Goal: Task Accomplishment & Management: Complete application form

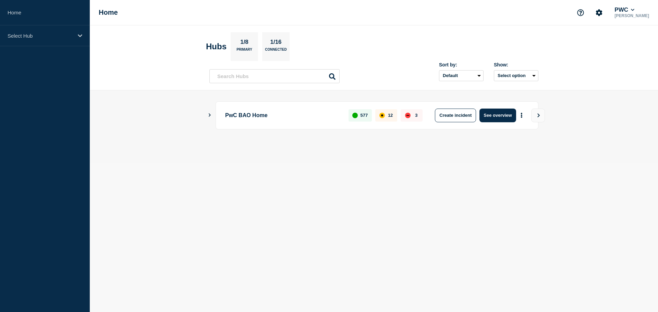
click at [398, 39] on section "Hubs 1/8 Primary 1/16 Connected" at bounding box center [374, 46] width 336 height 29
click at [77, 37] on div "Select Hub" at bounding box center [45, 35] width 90 height 21
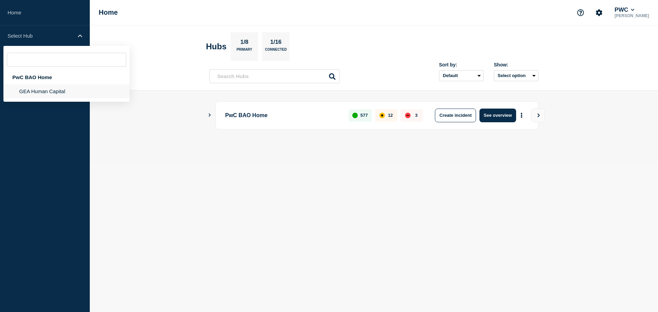
click at [62, 95] on li "GEA Human Capital" at bounding box center [66, 91] width 126 height 14
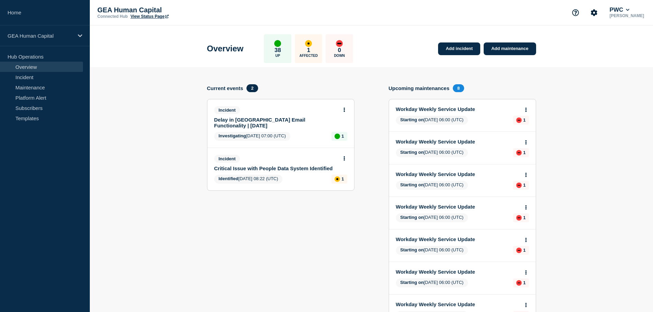
click at [463, 40] on div "Add incident Add maintenance" at bounding box center [484, 44] width 101 height 21
click at [459, 49] on link "Add incident" at bounding box center [459, 48] width 42 height 13
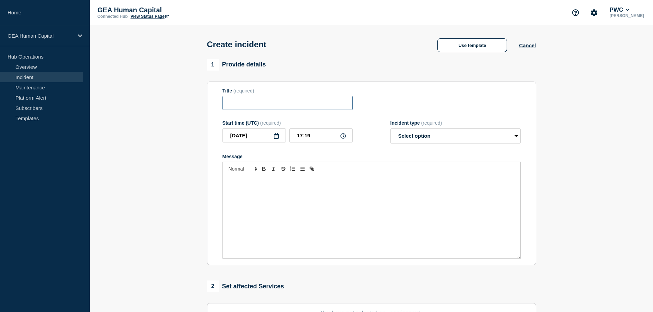
click at [252, 106] on input "Title" at bounding box center [287, 103] width 130 height 14
type input "Feedback Exchange PMDM Intigration Issue"
click at [343, 138] on icon at bounding box center [342, 135] width 5 height 5
click at [343, 137] on icon at bounding box center [342, 135] width 5 height 5
click at [438, 139] on select "Select option Investigating Identified Monitoring" at bounding box center [455, 135] width 130 height 15
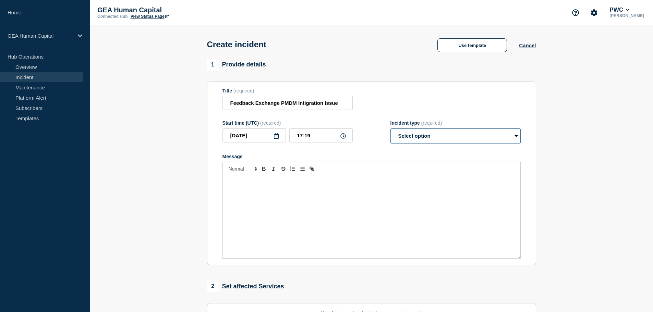
select select "investigating"
click at [390, 130] on select "Select option Investigating Identified Monitoring" at bounding box center [455, 135] width 130 height 15
click at [228, 184] on p "Message" at bounding box center [371, 183] width 287 height 6
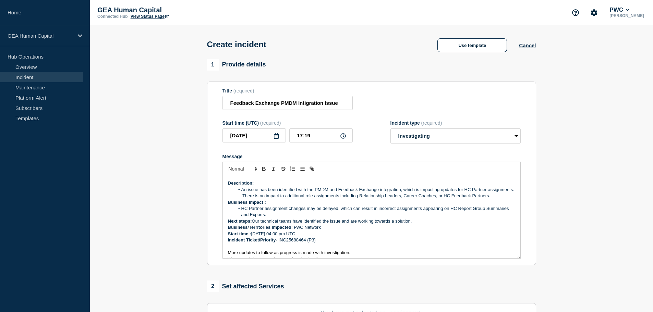
click at [262, 199] on li "An issue has been identified with the PMDM and Feedback Exchange integration, w…" at bounding box center [374, 193] width 281 height 13
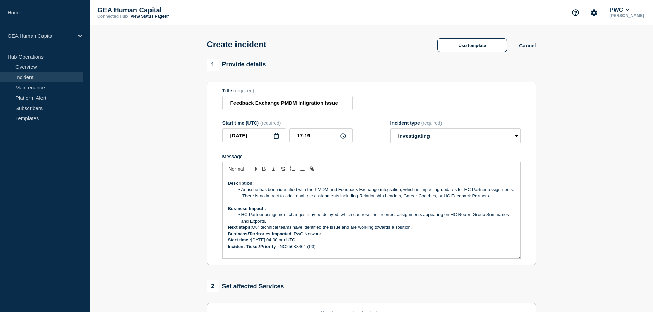
click at [279, 224] on li "HC Partner assignment changes may be delayed, which can result in incorrect ass…" at bounding box center [374, 218] width 281 height 13
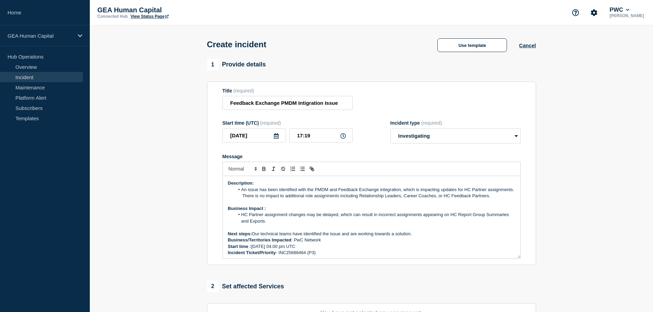
scroll to position [34, 0]
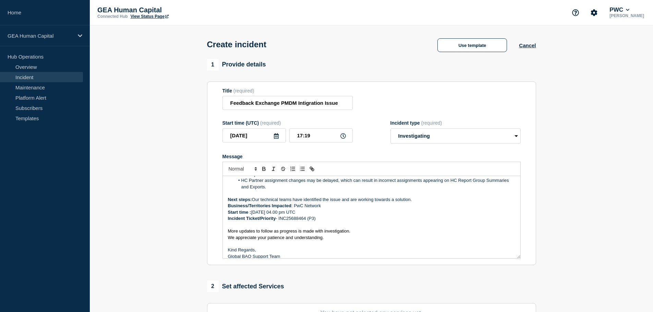
click at [417, 203] on p "Next steps: Our technical teams have identified the issue and are working towar…" at bounding box center [371, 200] width 287 height 6
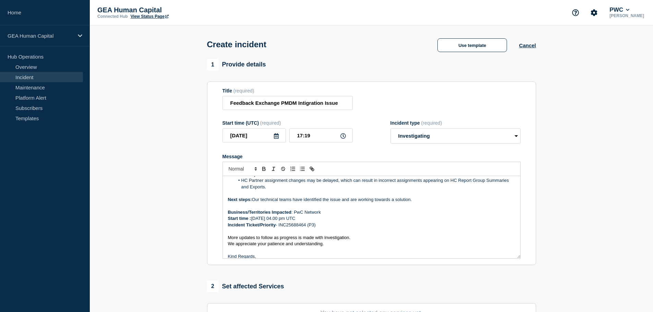
click at [326, 215] on p "Business/Territories Impacted : PwC Network" at bounding box center [371, 212] width 287 height 6
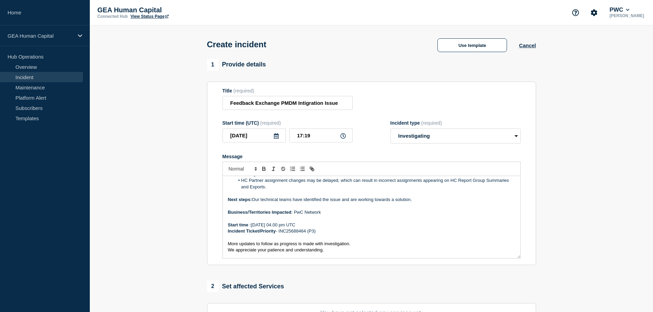
click at [330, 228] on p "Start time : [DATE] 04.00 pm UTC" at bounding box center [371, 225] width 287 height 6
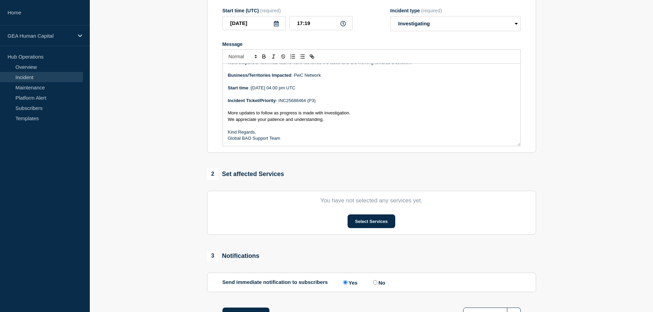
scroll to position [137, 0]
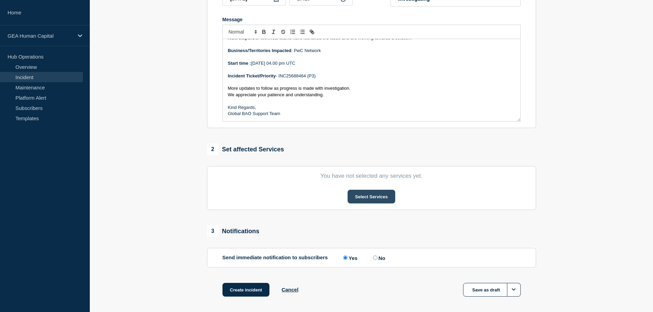
click at [364, 201] on button "Select Services" at bounding box center [371, 197] width 48 height 14
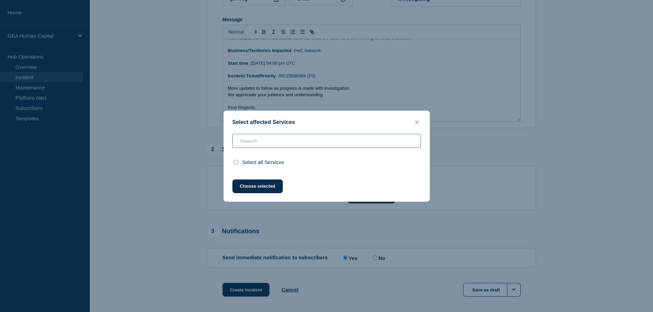
click at [257, 140] on input "text" at bounding box center [326, 141] width 188 height 14
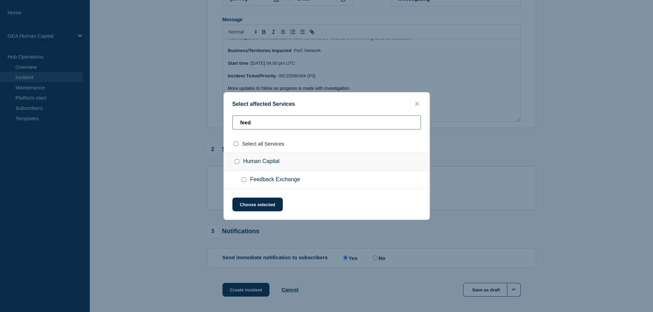
type input "feed"
drag, startPoint x: 242, startPoint y: 182, endPoint x: 248, endPoint y: 186, distance: 7.6
click at [242, 182] on input "Feedback Exchange checkbox" at bounding box center [244, 179] width 4 height 4
checkbox input "true"
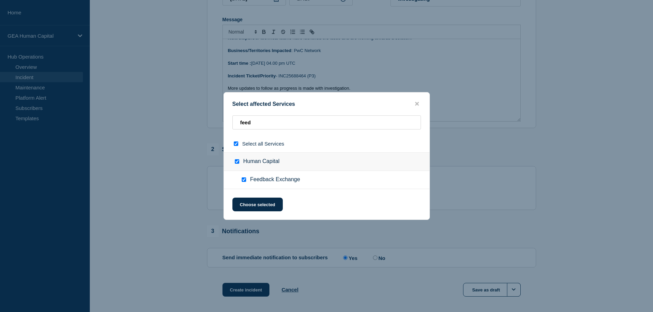
checkbox input "true"
click at [261, 200] on button "Choose selected" at bounding box center [257, 205] width 50 height 14
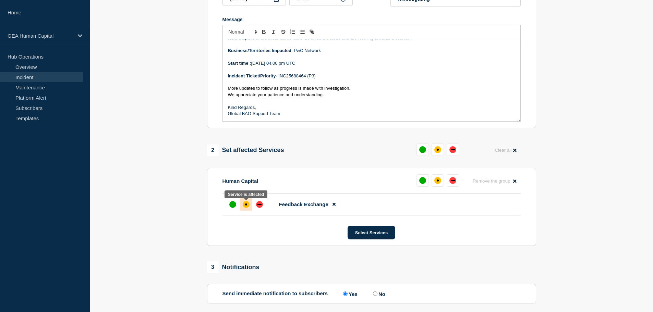
click at [246, 206] on div "affected" at bounding box center [246, 204] width 2 height 2
click at [229, 206] on div "up" at bounding box center [232, 204] width 7 height 7
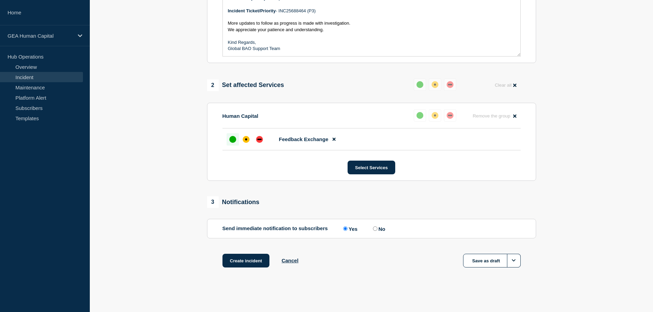
scroll to position [204, 0]
click at [241, 259] on button "Create incident" at bounding box center [245, 261] width 47 height 14
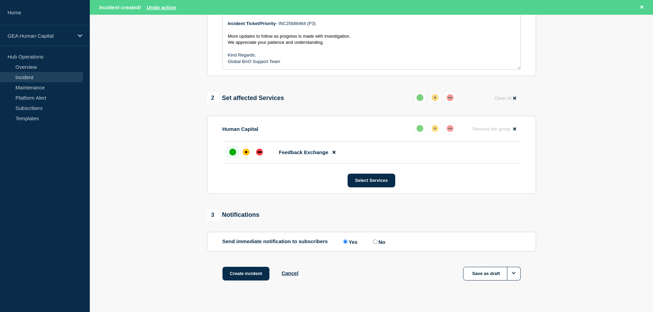
scroll to position [219, 0]
